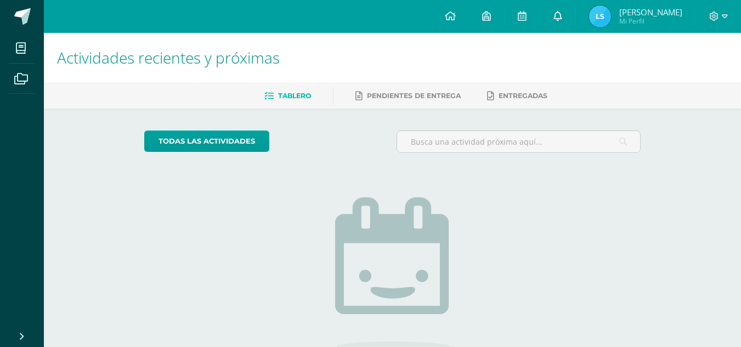
click at [561, 16] on link at bounding box center [557, 16] width 35 height 33
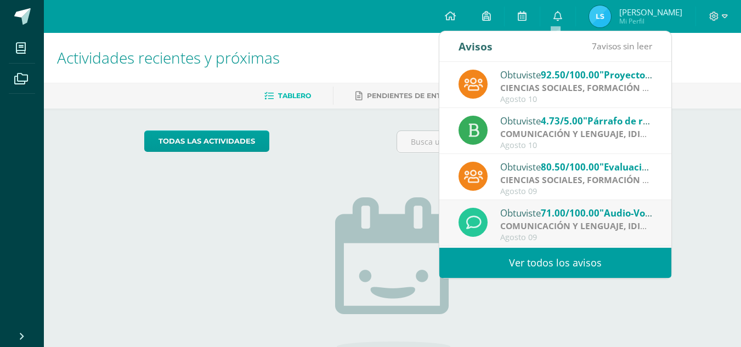
click at [565, 69] on span "92.50/100.00" at bounding box center [570, 75] width 59 height 13
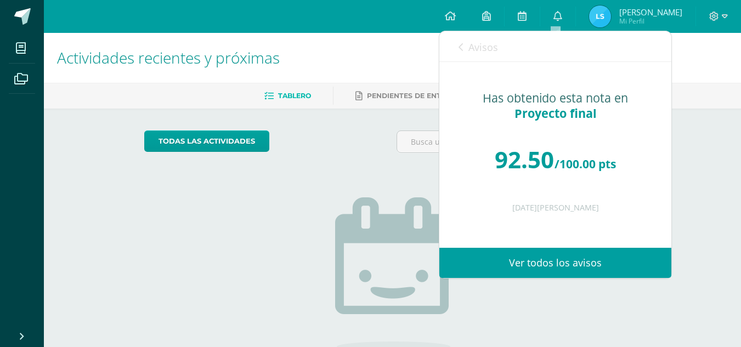
click at [471, 44] on span "Avisos" at bounding box center [483, 47] width 30 height 13
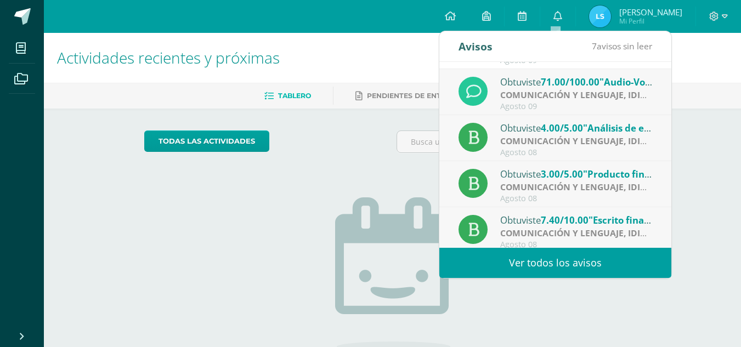
scroll to position [183, 0]
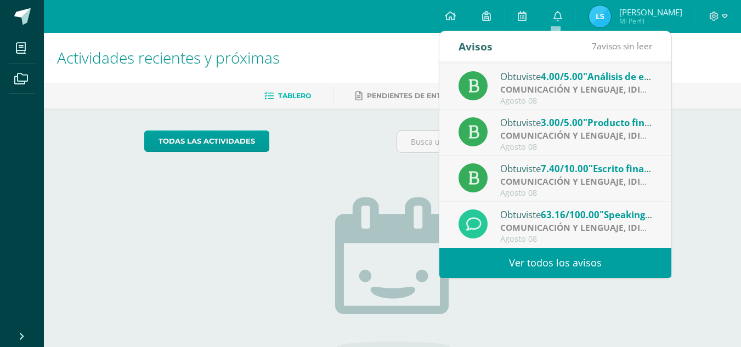
click at [579, 206] on div "Obtuviste 63.16/100.00 "Speaking-Problem and solution" en COMUNICACIÓN Y LENGUA…" at bounding box center [555, 225] width 232 height 46
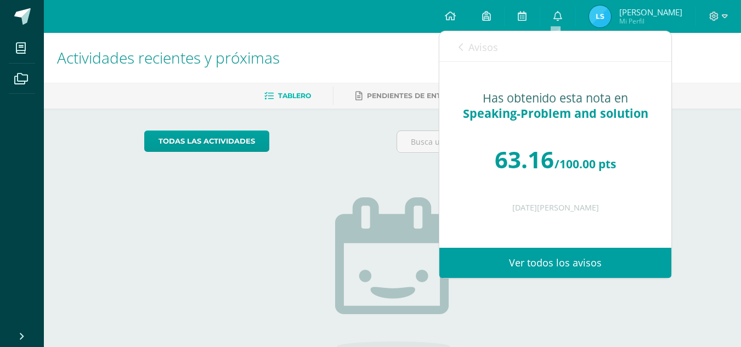
click at [464, 44] on link "Avisos" at bounding box center [478, 46] width 39 height 31
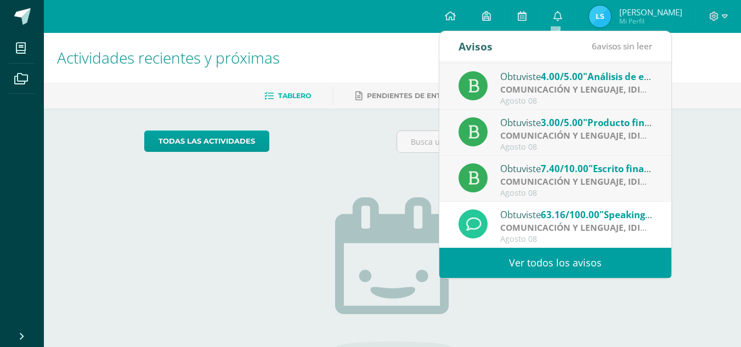
click at [554, 172] on span "7.40/10.00" at bounding box center [565, 168] width 48 height 13
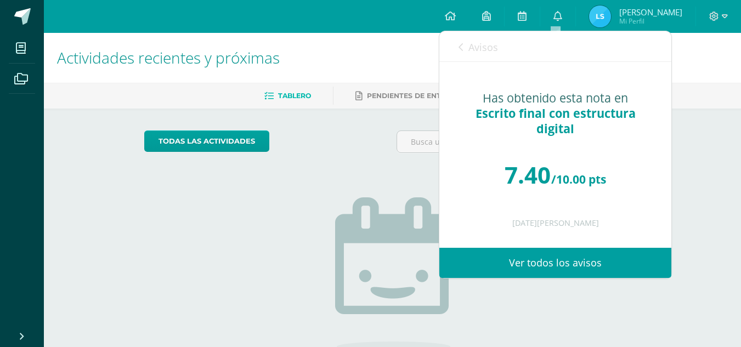
click at [462, 48] on icon at bounding box center [461, 47] width 4 height 9
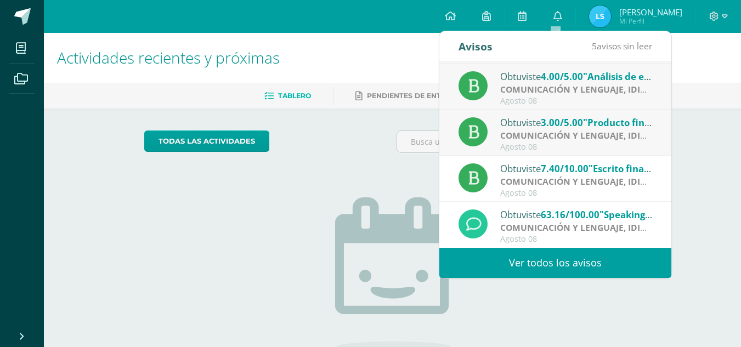
click at [544, 126] on span "3.00/5.00" at bounding box center [562, 122] width 42 height 13
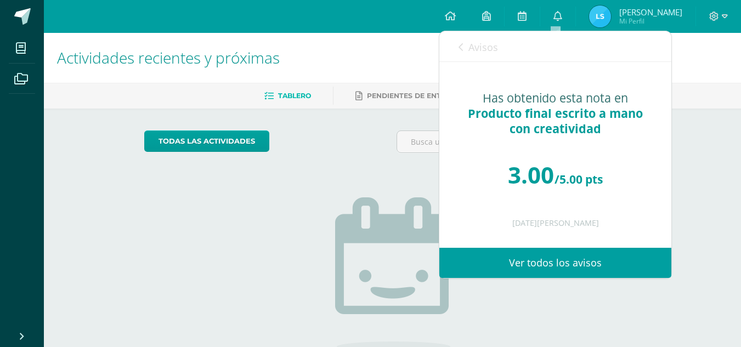
click at [458, 39] on div "Avisos 4 avisos sin leer Avisos" at bounding box center [555, 46] width 232 height 31
click at [463, 44] on icon at bounding box center [461, 47] width 4 height 9
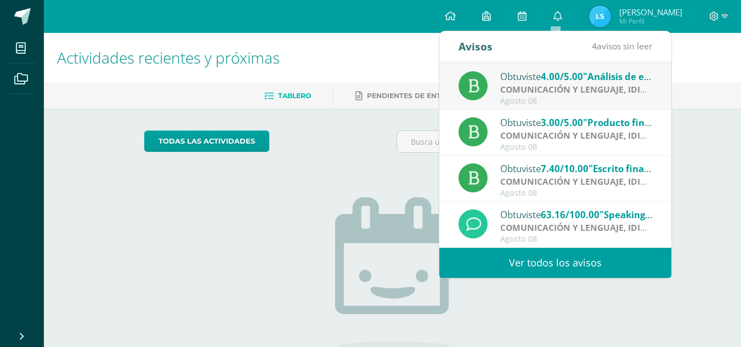
click at [516, 92] on strong "COMUNICACIÓN Y LENGUAJE, IDIOMA ESPAÑOL" at bounding box center [601, 89] width 203 height 12
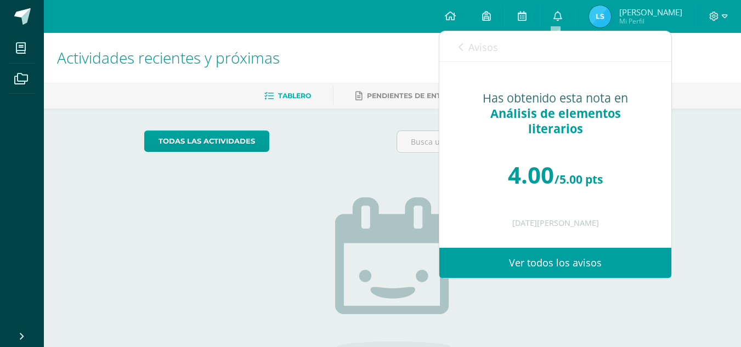
click at [455, 35] on div "Avisos 3 avisos sin leer Avisos" at bounding box center [555, 46] width 232 height 31
click at [458, 38] on div "Avisos 3 avisos sin leer Avisos" at bounding box center [555, 46] width 232 height 31
click at [470, 45] on span "Avisos" at bounding box center [483, 47] width 30 height 13
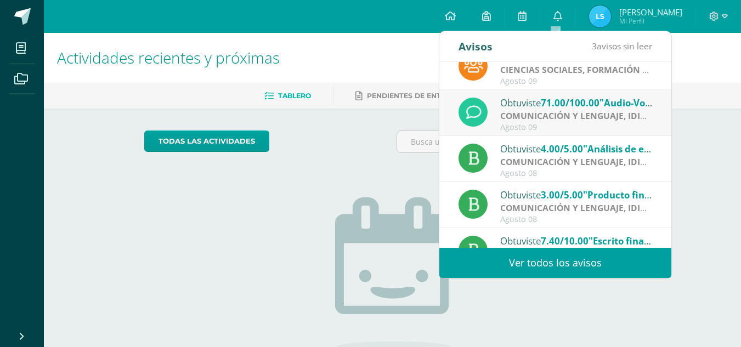
scroll to position [106, 0]
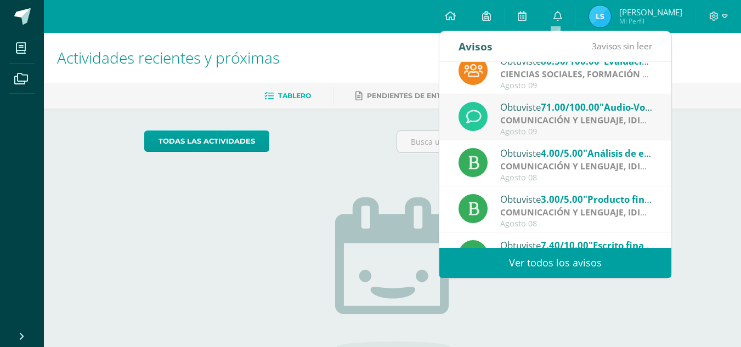
click at [535, 103] on div "Obtuviste 71.00/100.00 "Audio-Vocaroo" en COMUNICACIÓN Y LENGUAJE, IDIOMA EXTRA…" at bounding box center [576, 107] width 153 height 14
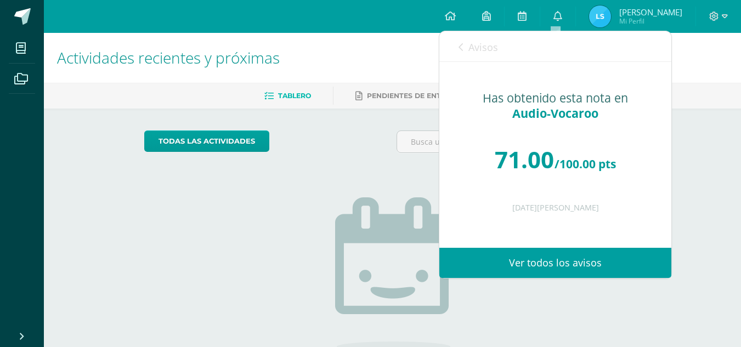
click at [466, 44] on link "Avisos" at bounding box center [478, 46] width 39 height 31
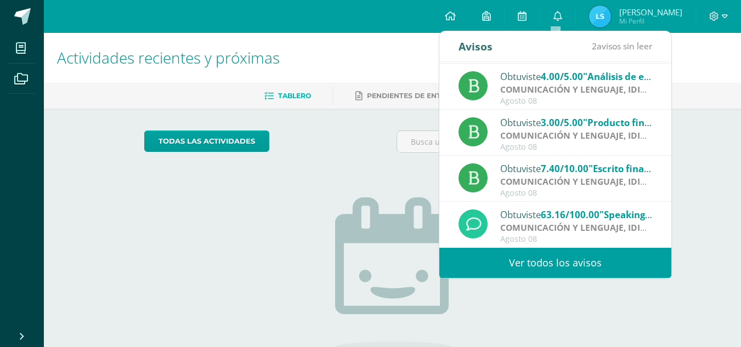
scroll to position [0, 0]
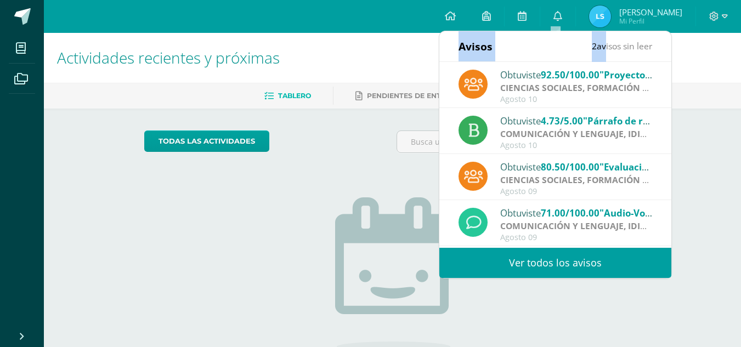
drag, startPoint x: 600, startPoint y: 46, endPoint x: 585, endPoint y: 47, distance: 14.9
click at [585, 47] on div "Avisos 2 avisos sin leer Avisos" at bounding box center [555, 46] width 232 height 31
click at [630, 273] on link "Ver todos los avisos" at bounding box center [555, 263] width 232 height 30
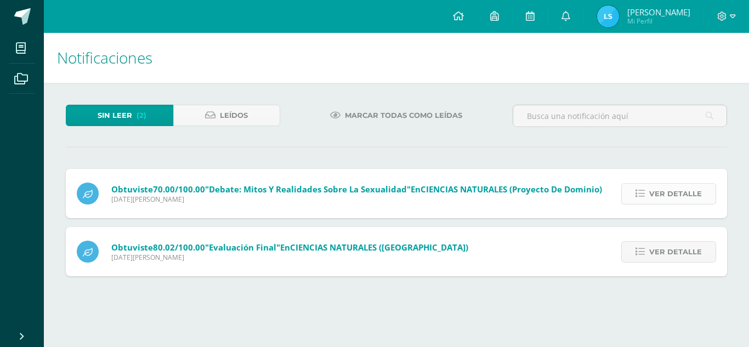
click at [656, 188] on span "Ver detalle" at bounding box center [676, 194] width 53 height 20
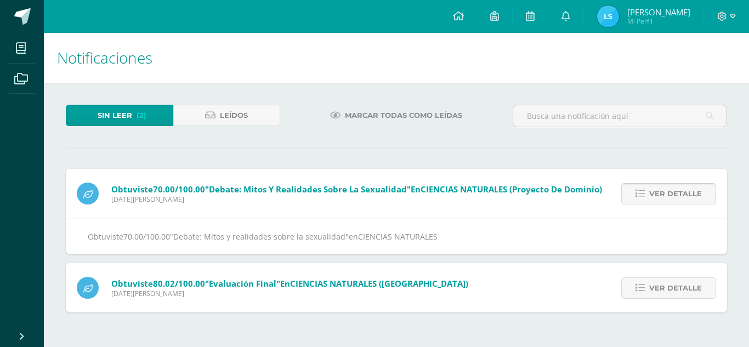
click at [656, 188] on span "Ver detalle" at bounding box center [676, 194] width 53 height 20
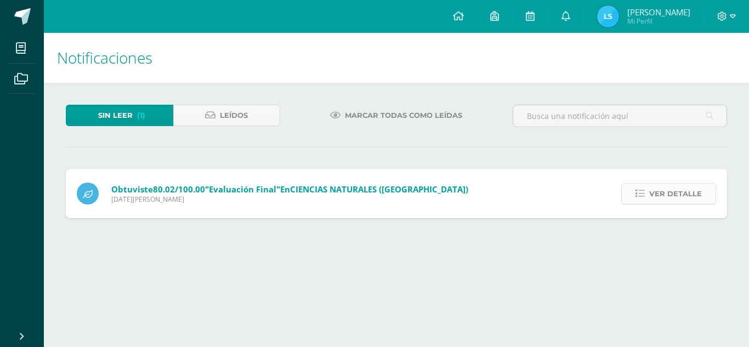
click at [674, 204] on span "Ver detalle" at bounding box center [676, 194] width 53 height 20
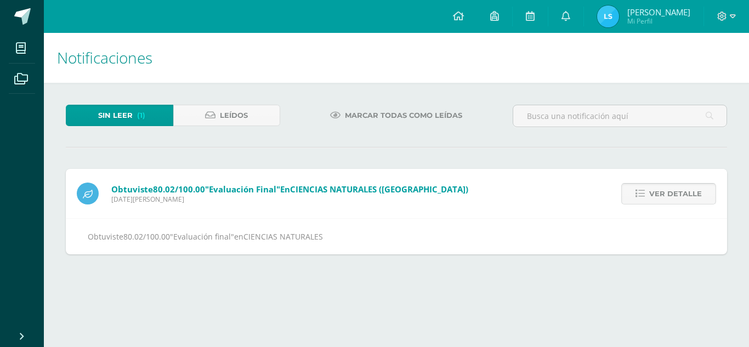
click at [674, 204] on span "Ver detalle" at bounding box center [676, 194] width 53 height 20
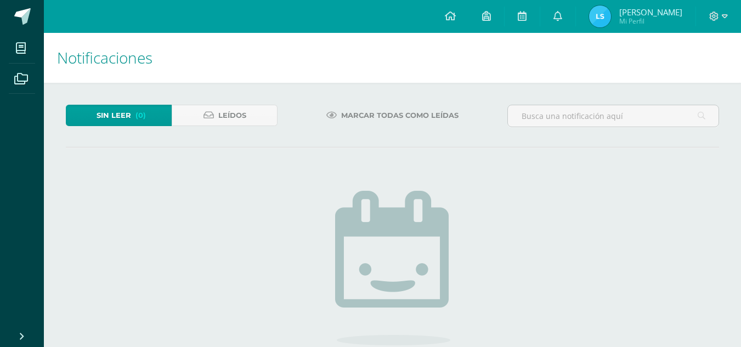
scroll to position [1, 0]
click at [448, 12] on icon at bounding box center [450, 16] width 11 height 10
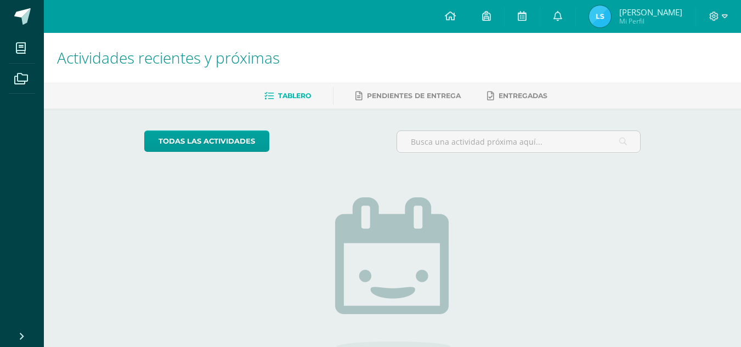
click at [602, 10] on img at bounding box center [600, 16] width 22 height 22
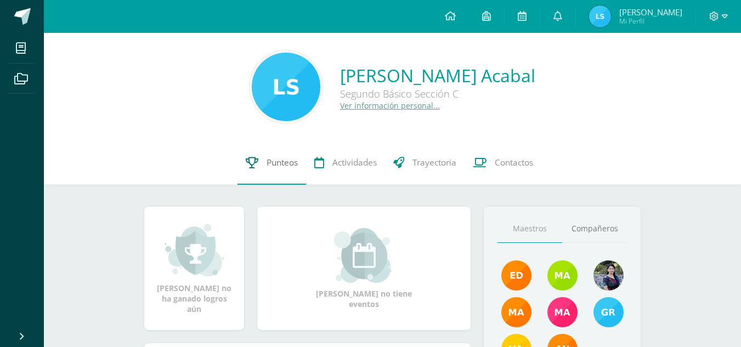
click at [268, 179] on link "Punteos" at bounding box center [272, 163] width 69 height 44
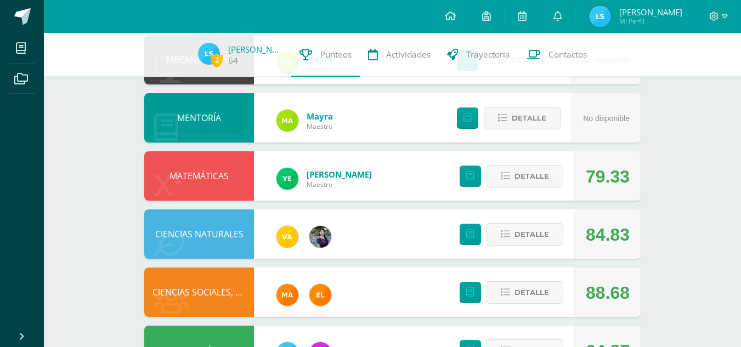
scroll to position [196, 0]
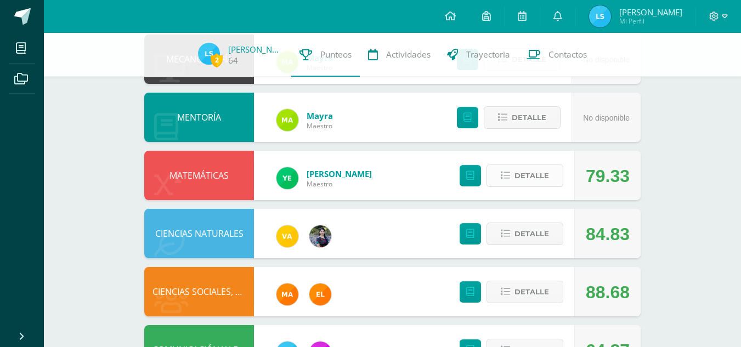
click at [517, 170] on span "Detalle" at bounding box center [532, 176] width 35 height 20
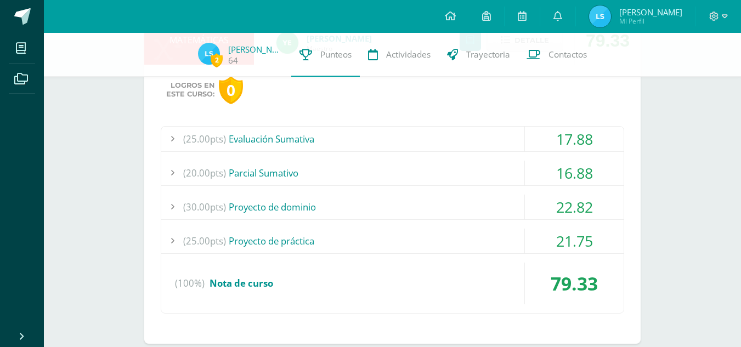
scroll to position [332, 0]
